Goal: Information Seeking & Learning: Stay updated

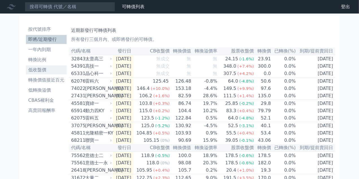
click at [49, 70] on li "低收盤價" at bounding box center [46, 70] width 41 height 7
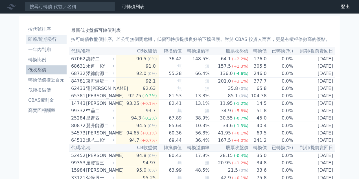
click at [50, 40] on li "即將/近期發行" at bounding box center [46, 39] width 41 height 7
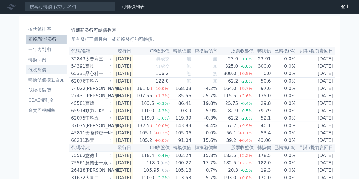
click at [44, 68] on li "低收盤價" at bounding box center [46, 70] width 41 height 7
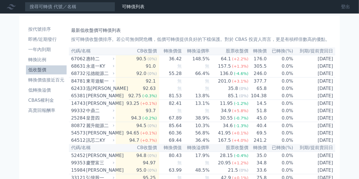
click at [348, 6] on link "登出" at bounding box center [346, 6] width 18 height 9
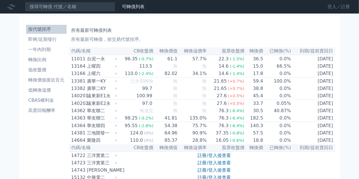
click at [335, 6] on link "登入／註冊" at bounding box center [339, 6] width 32 height 9
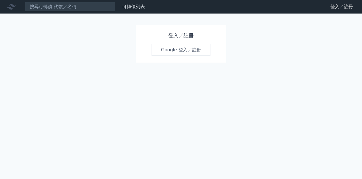
click at [187, 50] on link "Google 登入／註冊" at bounding box center [180, 50] width 59 height 12
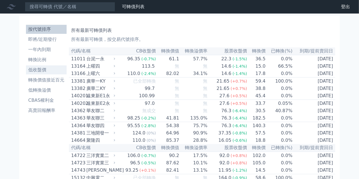
click at [52, 71] on li "低收盤價" at bounding box center [46, 70] width 41 height 7
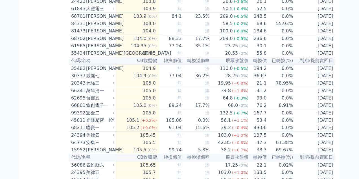
scroll to position [1158, 0]
